Goal: Complete application form

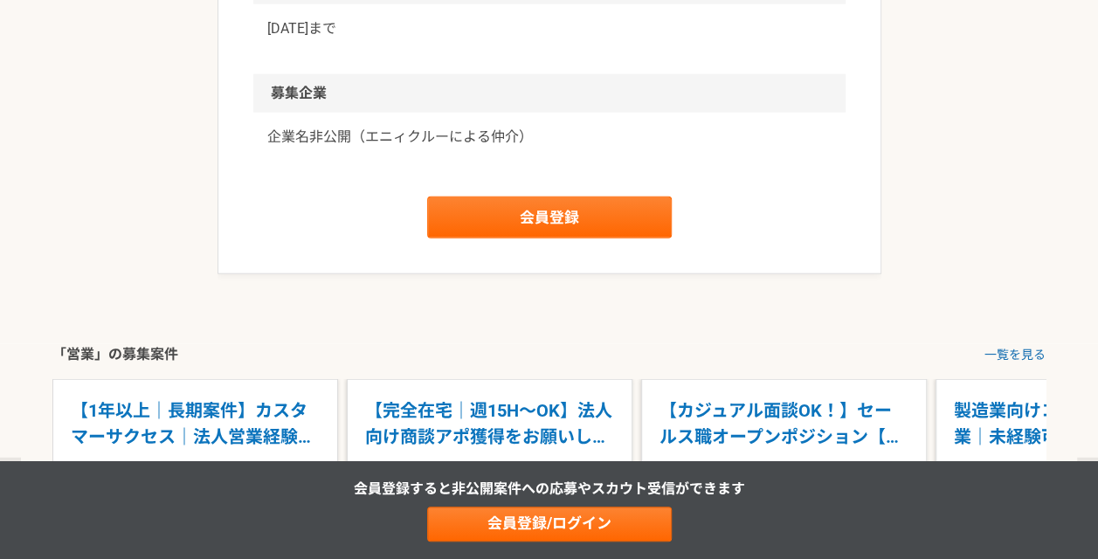
scroll to position [2111, 0]
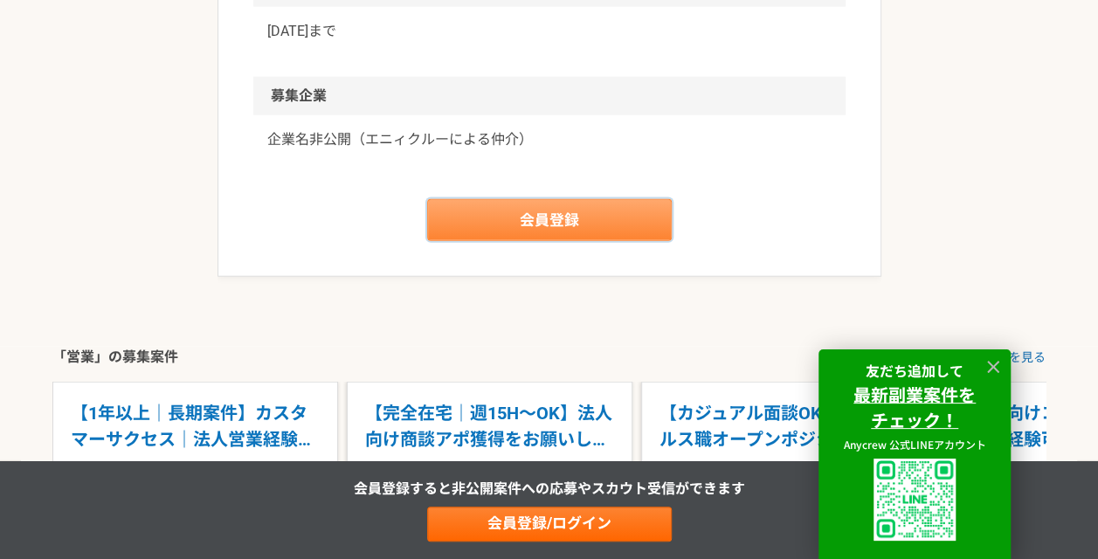
click at [533, 224] on link "会員登録" at bounding box center [549, 220] width 244 height 42
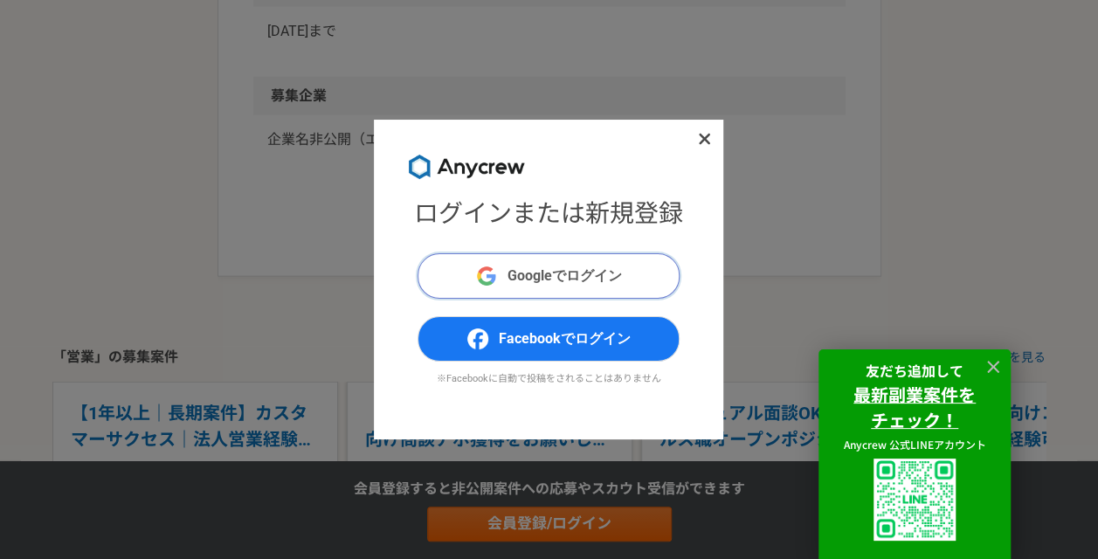
click at [630, 257] on button "Googleでログイン" at bounding box center [548, 275] width 262 height 45
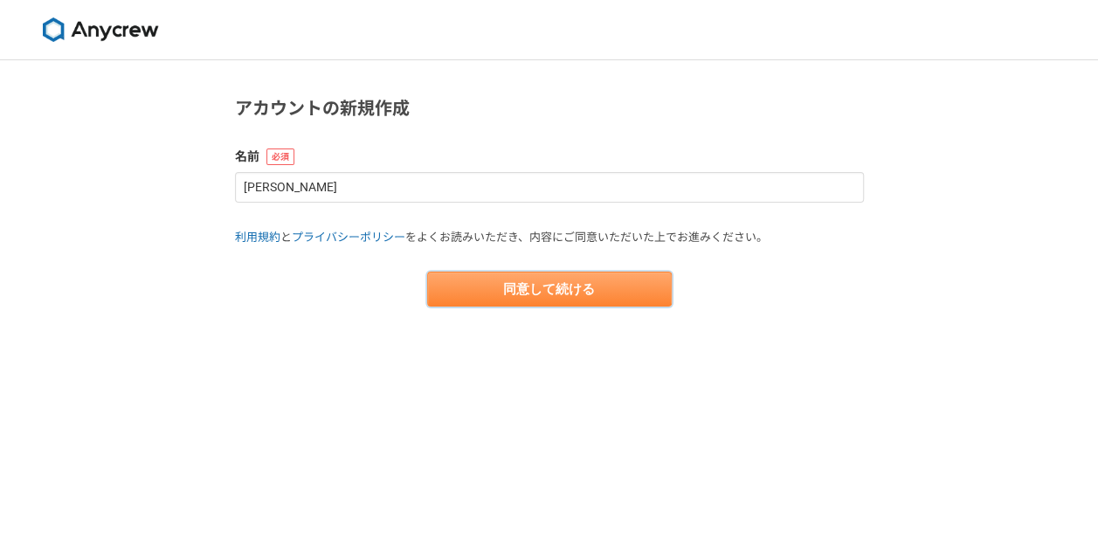
click at [578, 276] on button "同意して続ける" at bounding box center [549, 289] width 244 height 35
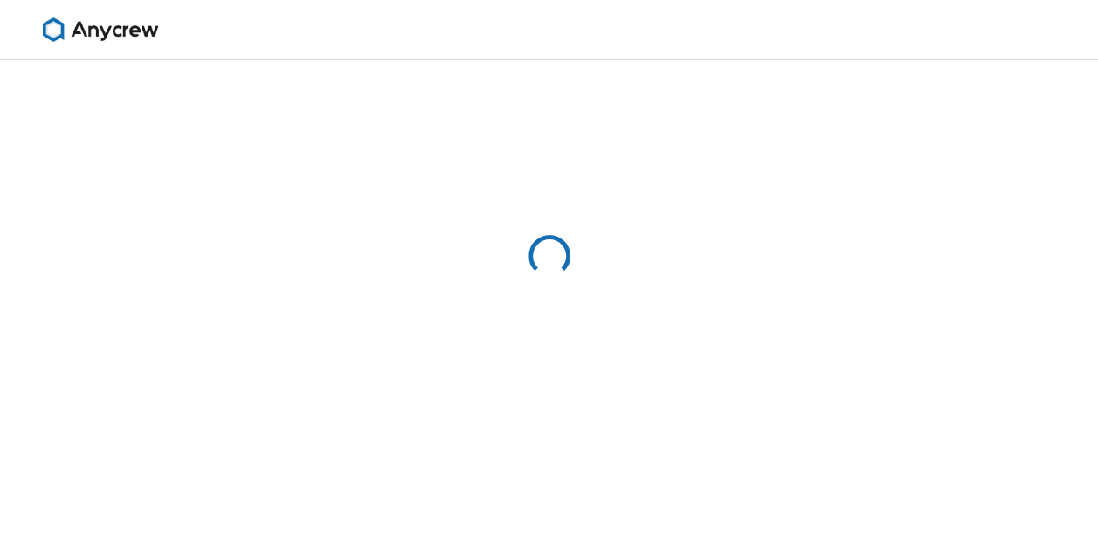
select select "13"
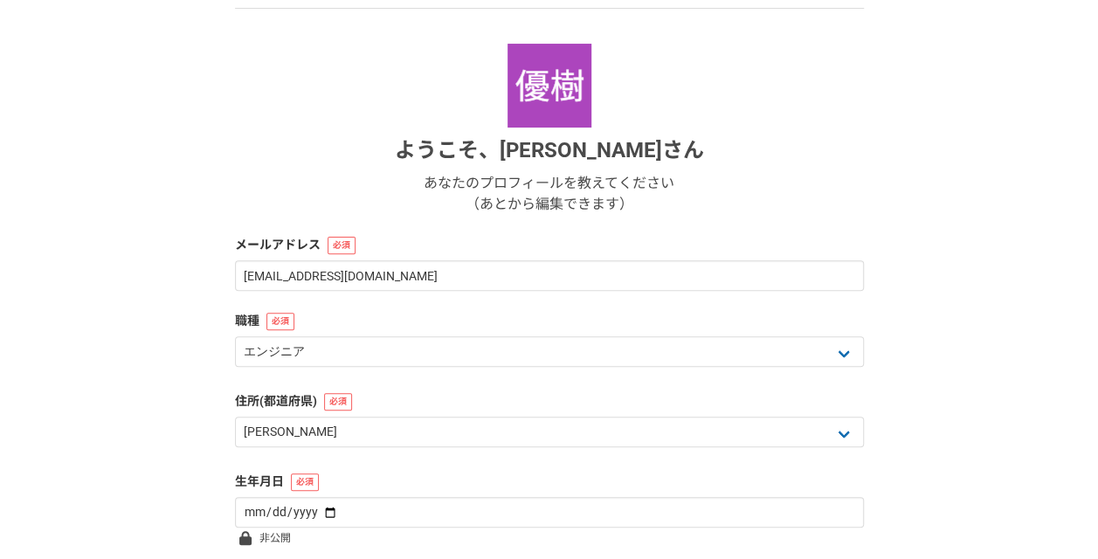
scroll to position [223, 0]
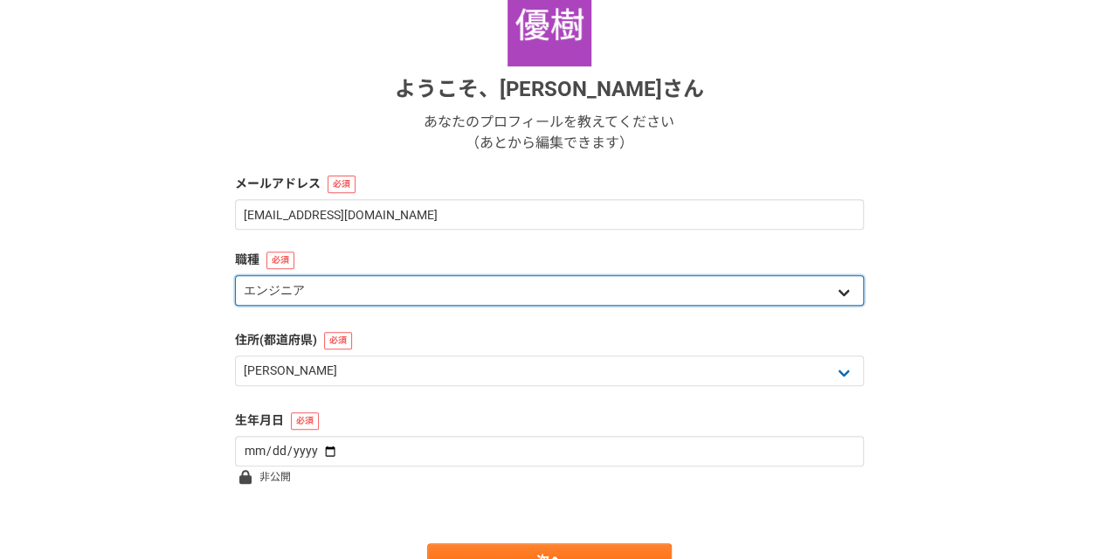
click at [359, 294] on select "エンジニア デザイナー ライター 営業 マーケティング 企画・事業開発 バックオフィス その他" at bounding box center [549, 290] width 629 height 31
select select "4"
click at [235, 275] on select "エンジニア デザイナー ライター 営業 マーケティング 企画・事業開発 バックオフィス その他" at bounding box center [549, 290] width 629 height 31
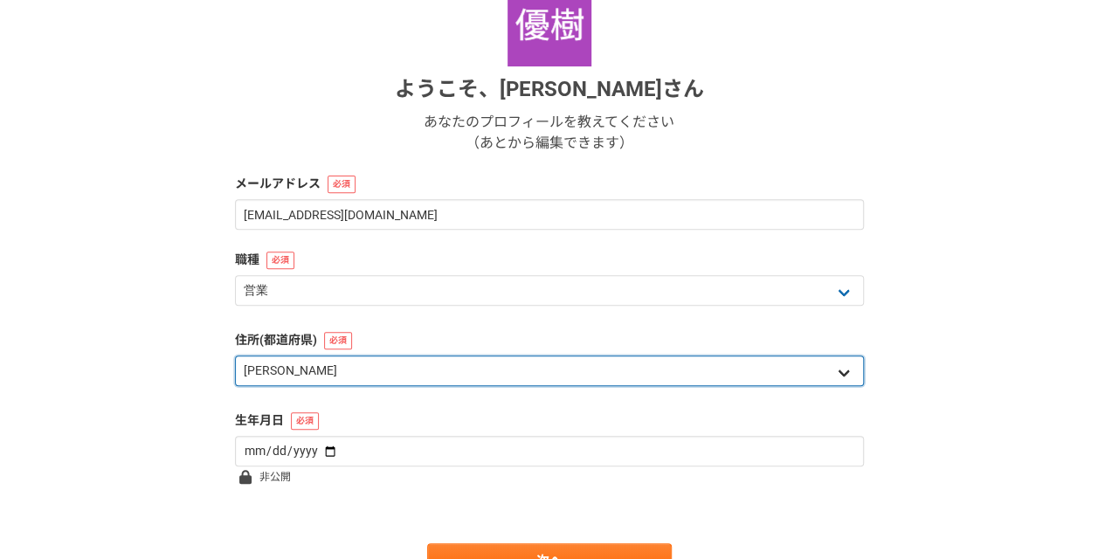
click at [344, 368] on select "北海道 青森県 岩手県 宮城県 秋田県 山形県 福島県 茨城県 栃木県 群馬県 埼玉県 千葉県 東京都 神奈川県 新潟県 富山県 石川県 福井県 山梨県 長野…" at bounding box center [549, 370] width 629 height 31
select select "34"
click at [235, 355] on select "北海道 青森県 岩手県 宮城県 秋田県 山形県 福島県 茨城県 栃木県 群馬県 埼玉県 千葉県 東京都 神奈川県 新潟県 富山県 石川県 福井県 山梨県 長野…" at bounding box center [549, 370] width 629 height 31
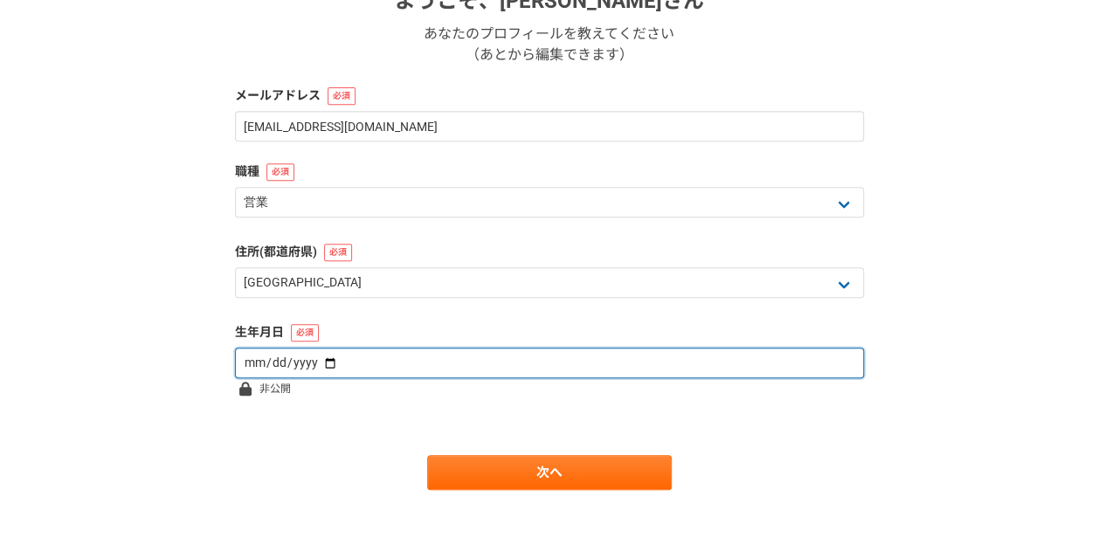
click at [264, 354] on input "date" at bounding box center [549, 363] width 629 height 31
click at [330, 365] on input "date" at bounding box center [549, 363] width 629 height 31
type input "1998-05-29"
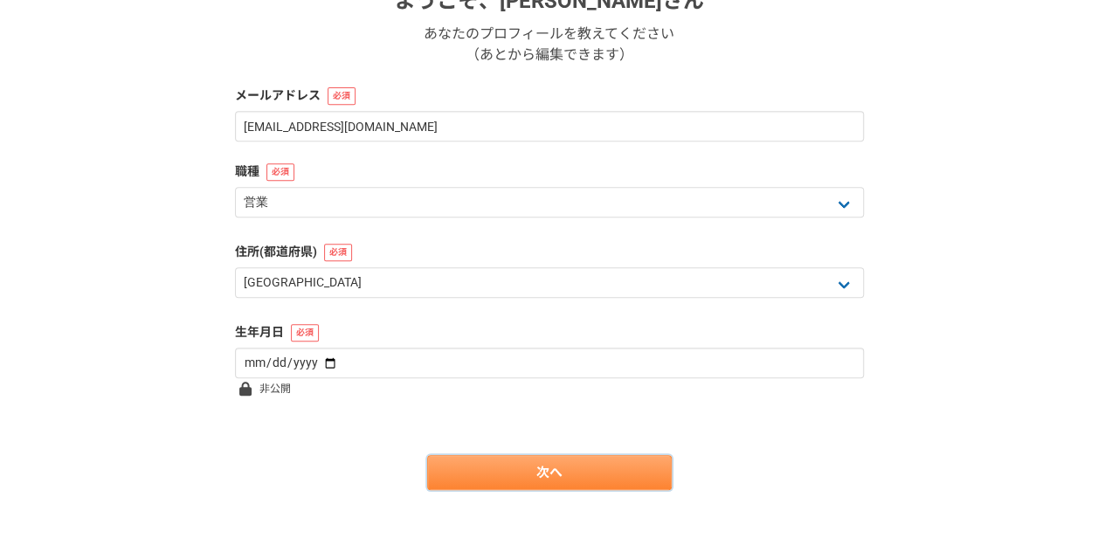
click at [486, 475] on link "次へ" at bounding box center [549, 472] width 244 height 35
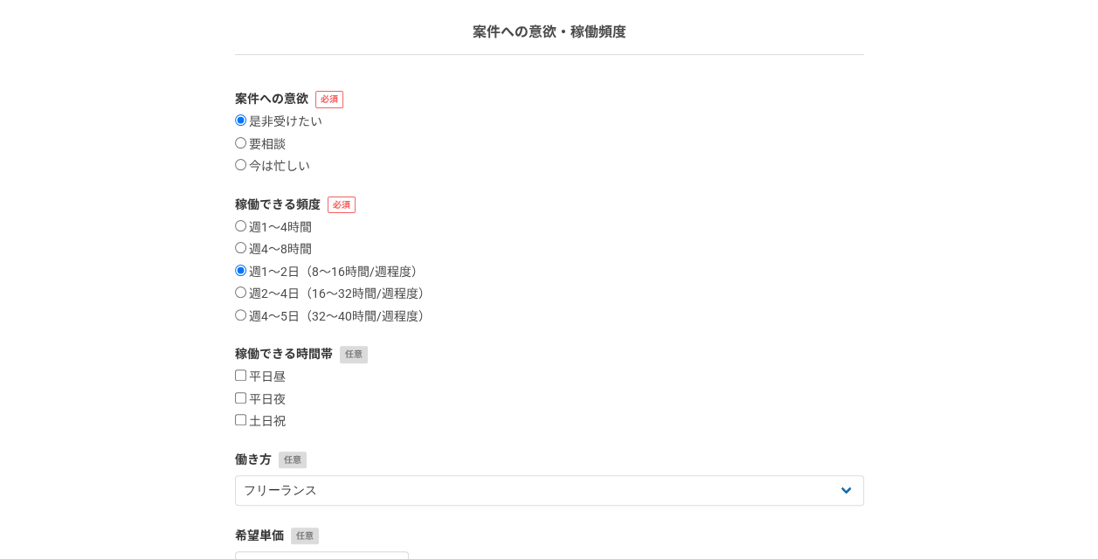
scroll to position [117, 0]
click at [279, 309] on label "週4〜5日（32〜40時間/週程度）" at bounding box center [333, 315] width 196 height 16
click at [246, 309] on input "週4〜5日（32〜40時間/週程度）" at bounding box center [240, 312] width 11 height 11
radio input "true"
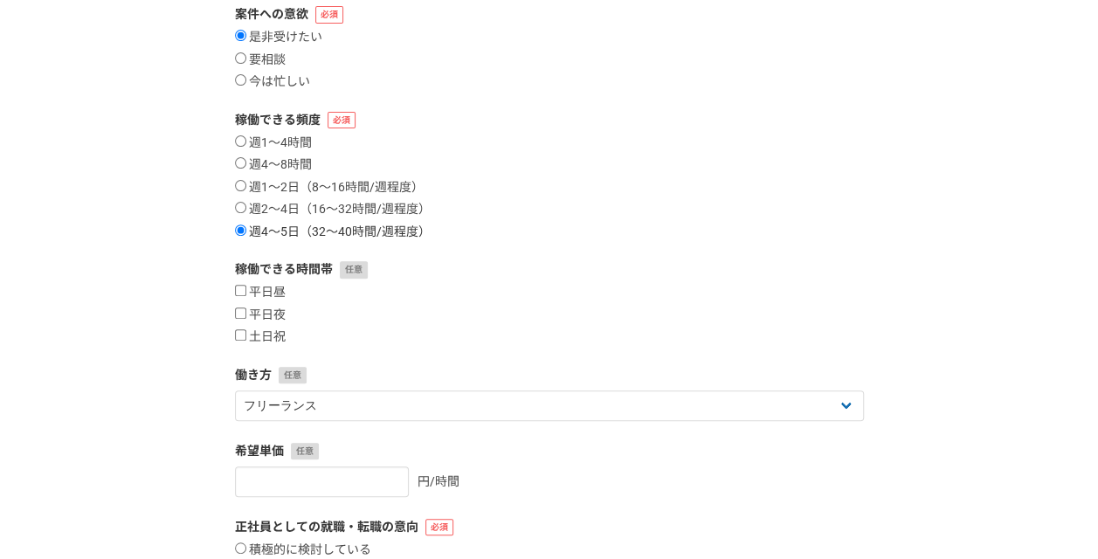
scroll to position [202, 0]
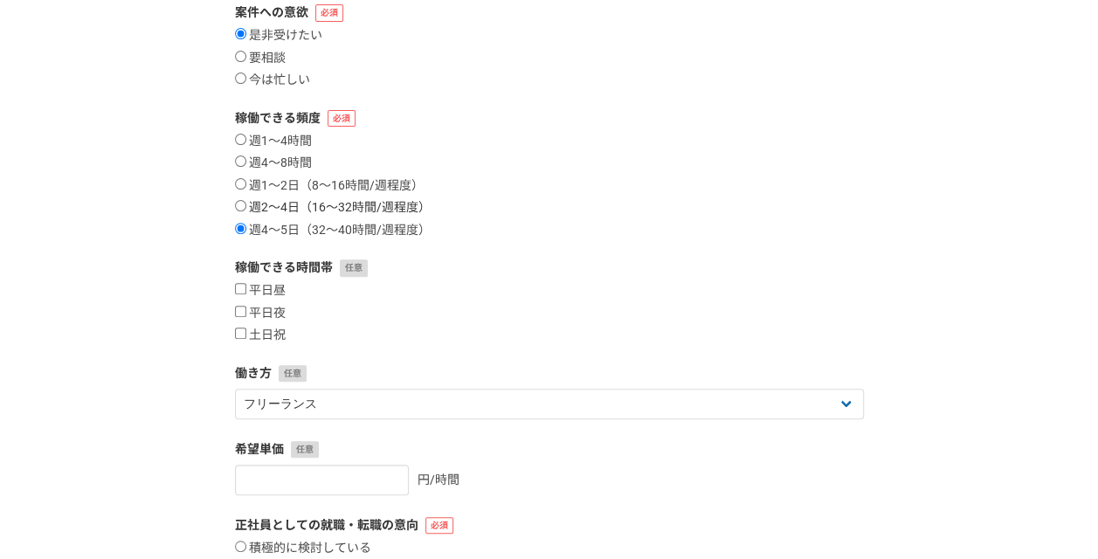
click at [268, 201] on label "週2〜4日（16〜32時間/週程度）" at bounding box center [333, 208] width 196 height 16
click at [246, 201] on input "週2〜4日（16〜32時間/週程度）" at bounding box center [240, 205] width 11 height 11
radio input "true"
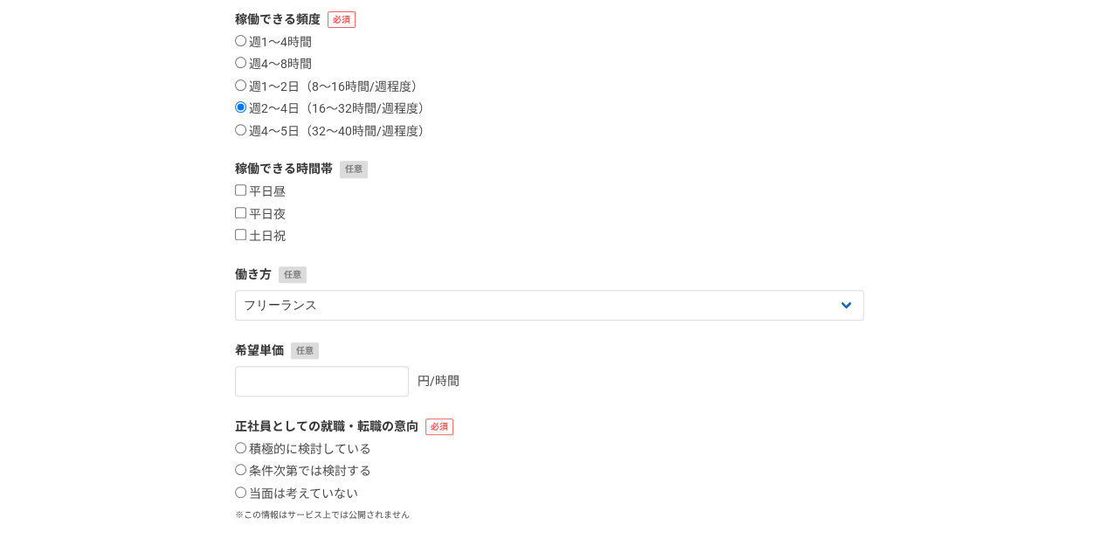
scroll to position [301, 0]
click at [278, 239] on label "土日祝" at bounding box center [260, 236] width 51 height 16
click at [246, 239] on input "土日祝" at bounding box center [240, 233] width 11 height 11
checkbox input "true"
click at [265, 206] on label "平日夜" at bounding box center [260, 214] width 51 height 16
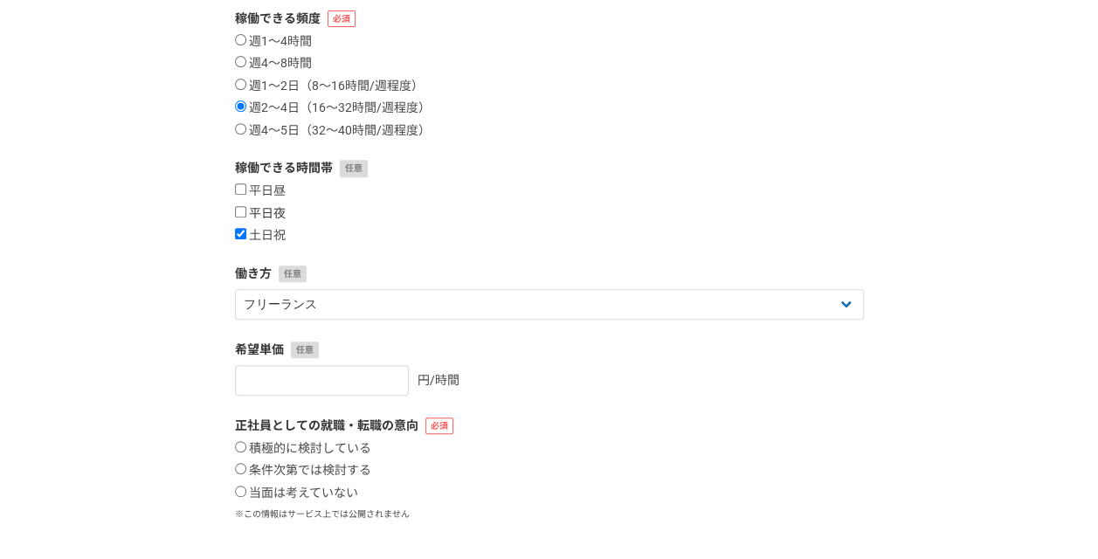
click at [246, 206] on input "平日夜" at bounding box center [240, 211] width 11 height 11
checkbox input "true"
click at [273, 187] on label "平日昼" at bounding box center [260, 191] width 51 height 16
click at [246, 187] on input "平日昼" at bounding box center [240, 188] width 11 height 11
checkbox input "true"
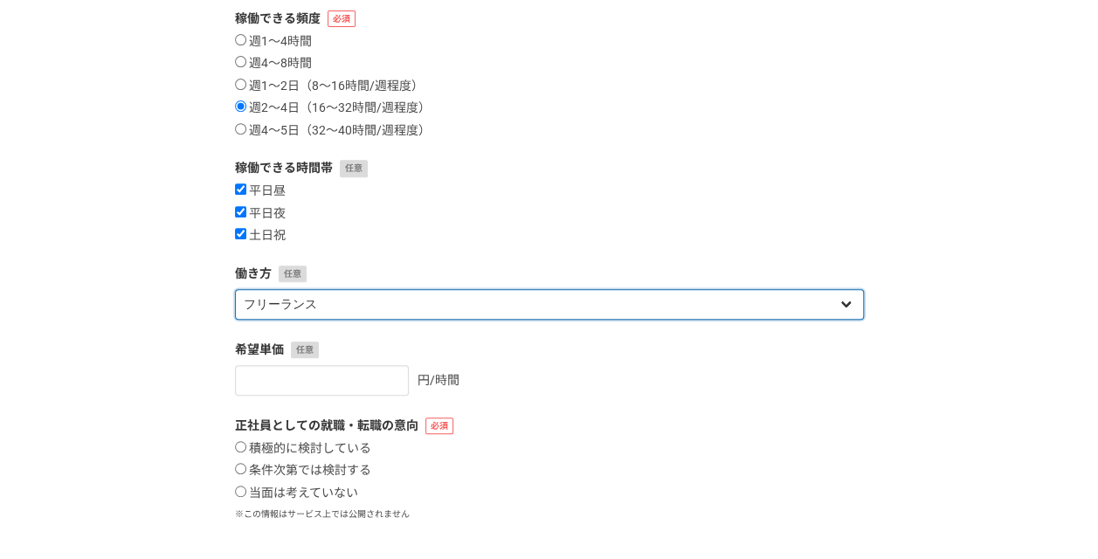
click at [371, 309] on select "フリーランス 副業 その他" at bounding box center [549, 304] width 629 height 31
click at [235, 289] on select "フリーランス 副業 その他" at bounding box center [549, 304] width 629 height 31
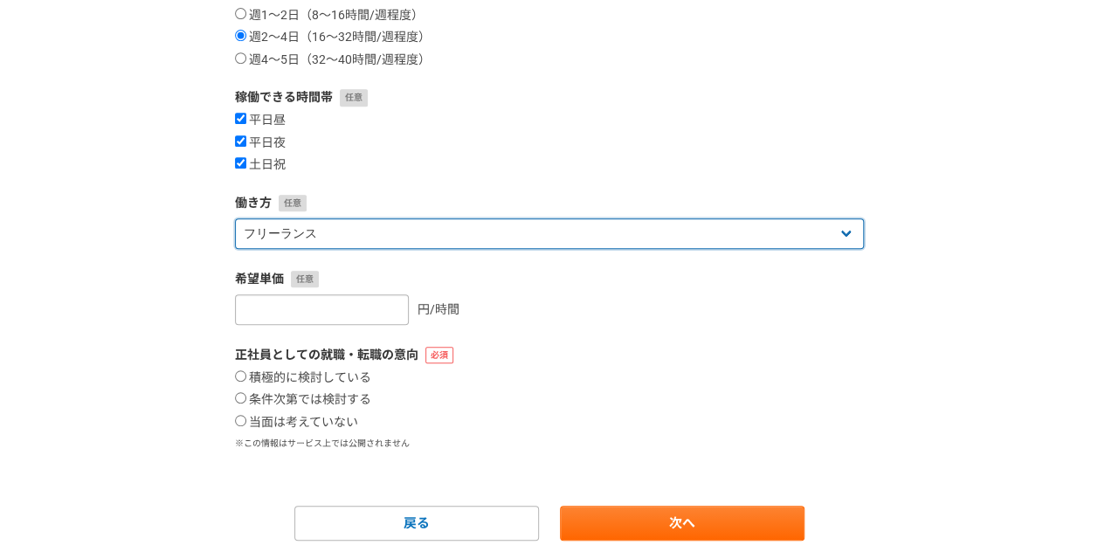
scroll to position [373, 0]
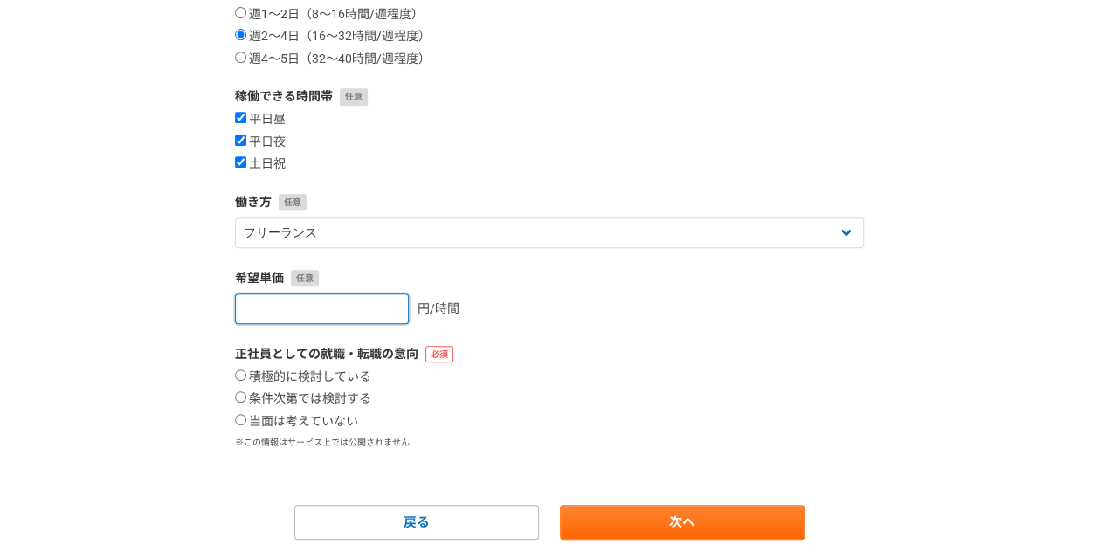
click at [325, 313] on input "number" at bounding box center [322, 308] width 174 height 31
type input "3000"
click at [335, 398] on label "条件次第では検討する" at bounding box center [303, 399] width 136 height 16
click at [246, 398] on input "条件次第では検討する" at bounding box center [240, 396] width 11 height 11
radio input "true"
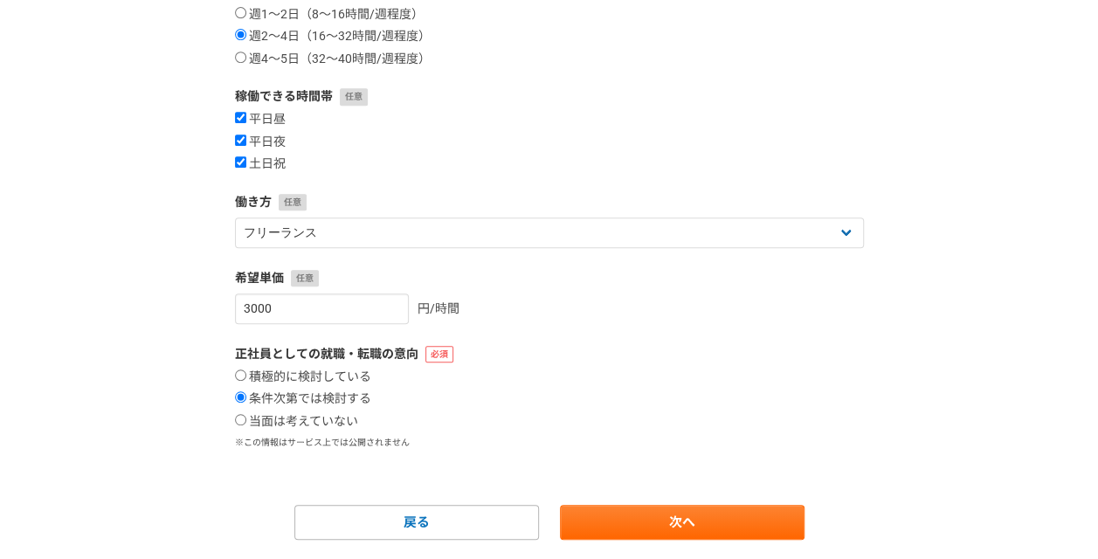
scroll to position [423, 0]
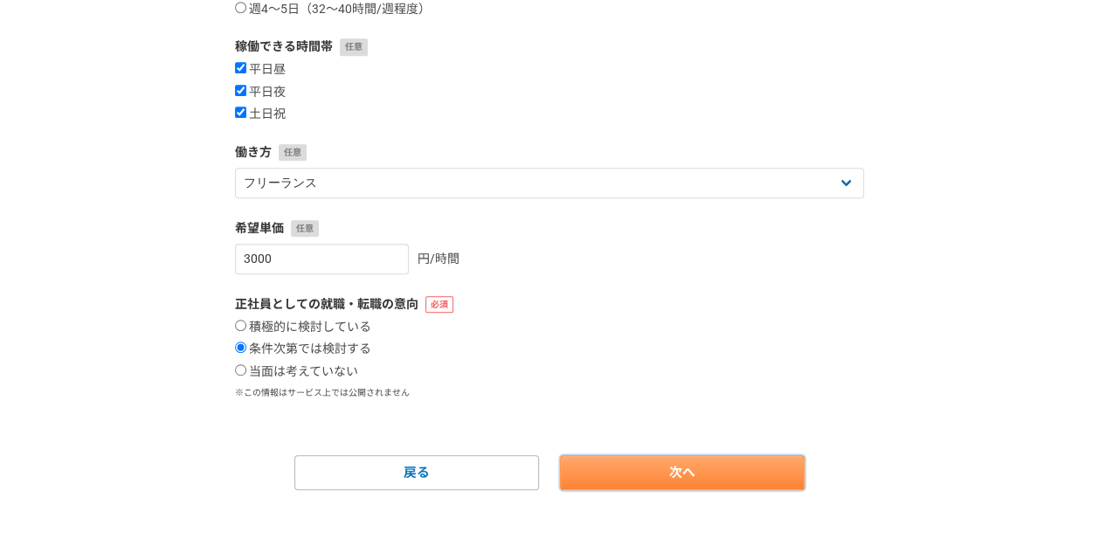
click at [651, 473] on link "次へ" at bounding box center [682, 472] width 244 height 35
select select
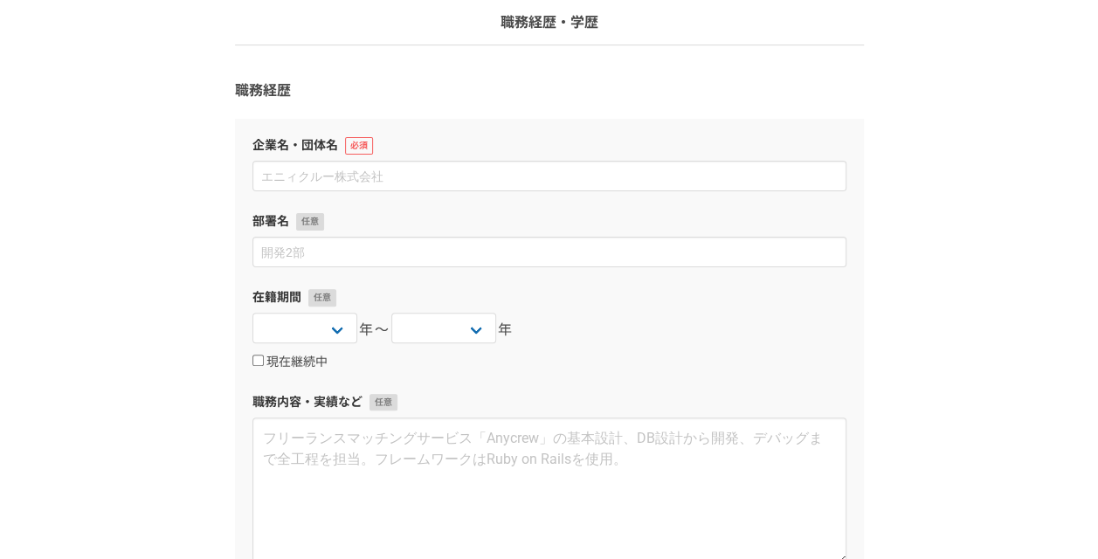
scroll to position [126, 0]
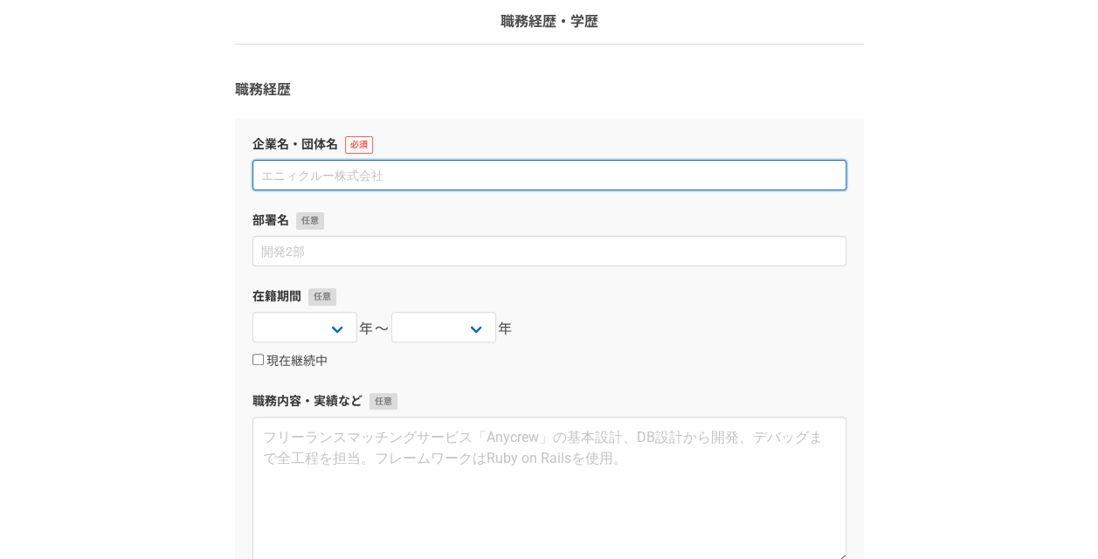
click at [402, 179] on input at bounding box center [549, 175] width 594 height 31
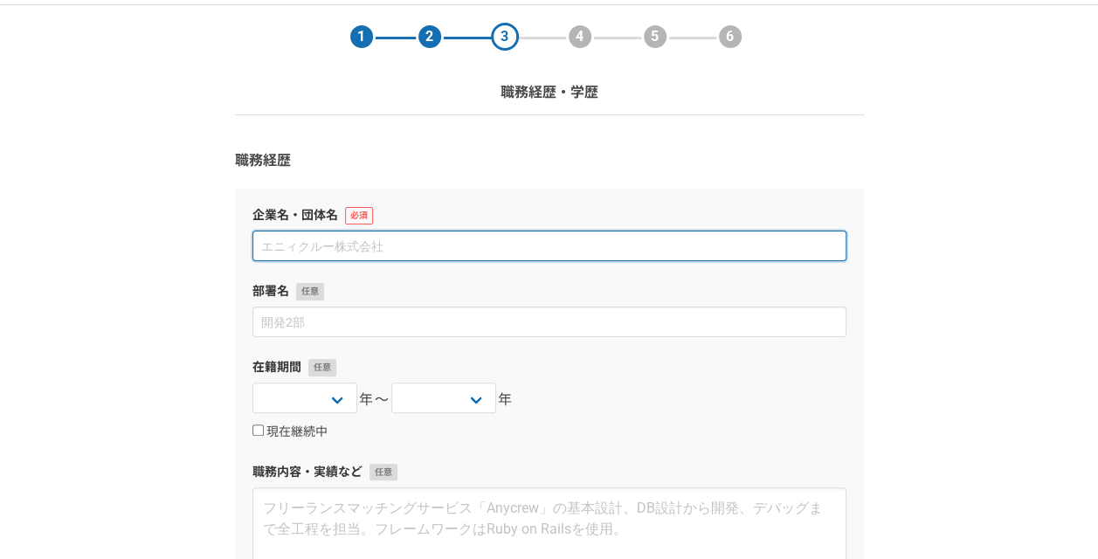
scroll to position [0, 0]
